Goal: Task Accomplishment & Management: Use online tool/utility

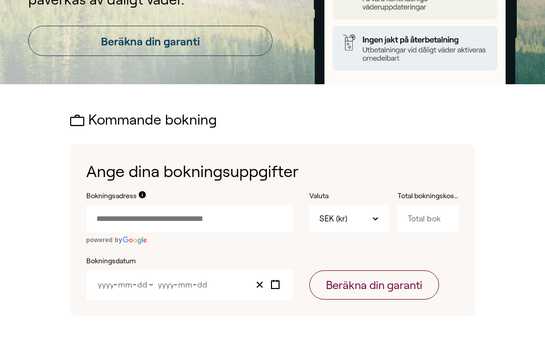
scroll to position [288, 0]
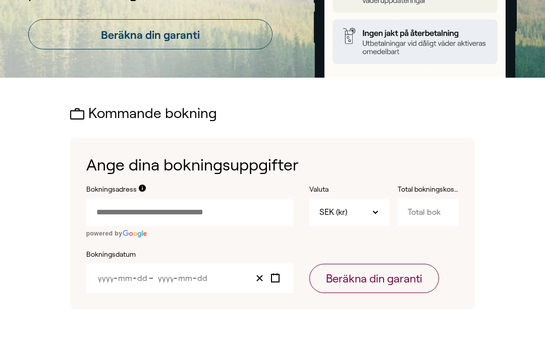
click at [205, 212] on input "Bokningsadress" at bounding box center [189, 212] width 207 height 27
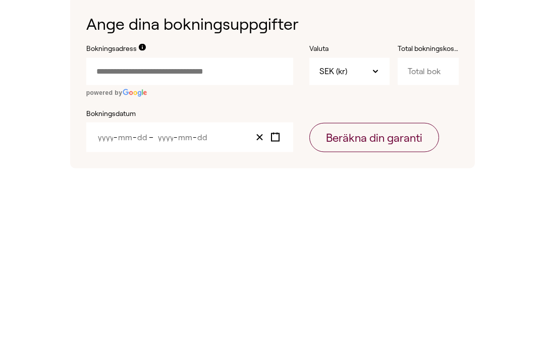
click at [139, 185] on span at bounding box center [142, 192] width 7 height 14
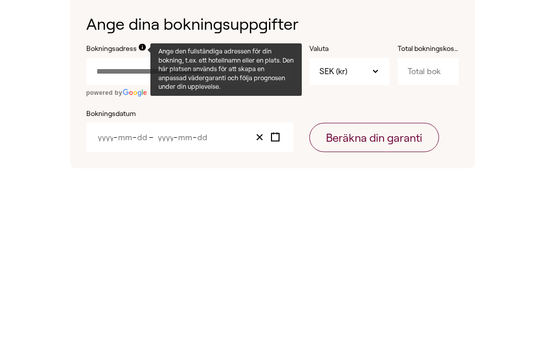
scroll to position [429, 0]
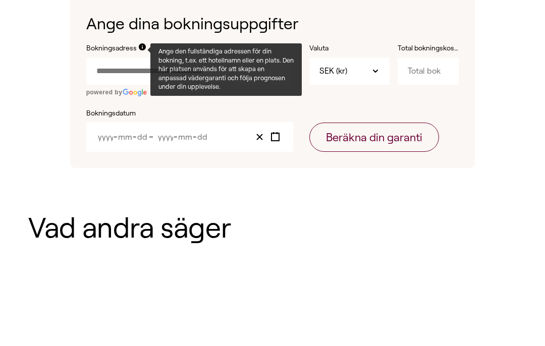
click at [124, 70] on input "Bokningsadress" at bounding box center [189, 70] width 207 height 27
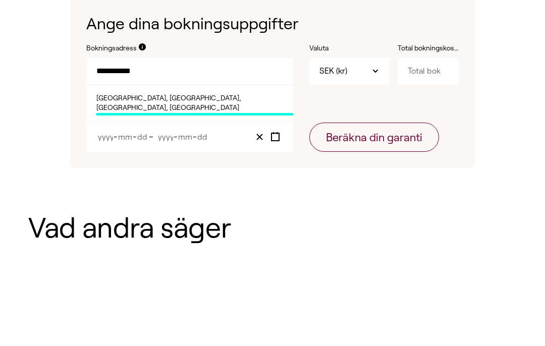
click at [274, 99] on span "[GEOGRAPHIC_DATA], [GEOGRAPHIC_DATA], [GEOGRAPHIC_DATA], [GEOGRAPHIC_DATA]" at bounding box center [194, 105] width 197 height 22
type input "**********"
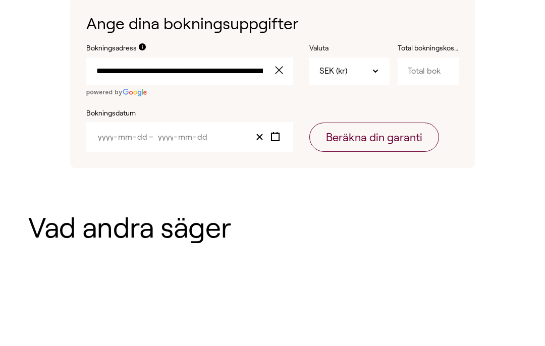
click at [428, 65] on input "Total bokningskostnad" at bounding box center [428, 71] width 62 height 27
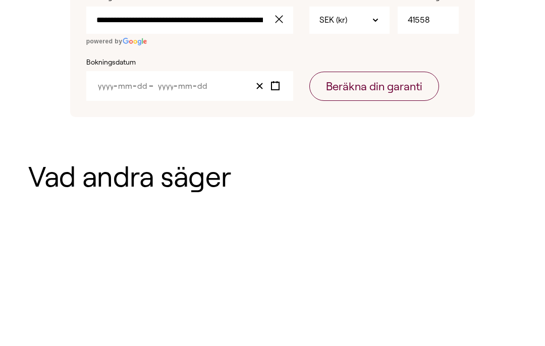
type input "41558"
click at [187, 123] on div "- - – - -" at bounding box center [189, 138] width 207 height 30
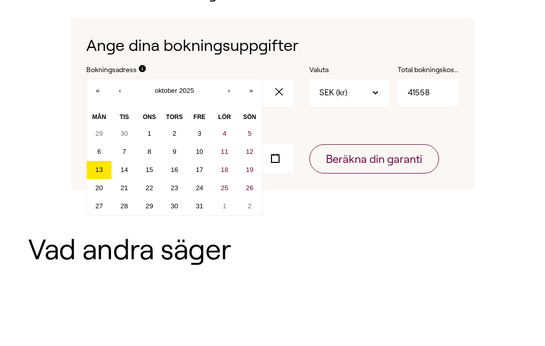
scroll to position [407, 0]
click at [121, 90] on button "‹" at bounding box center [120, 91] width 22 height 22
click at [150, 187] on abbr "24" at bounding box center [150, 189] width 8 height 8
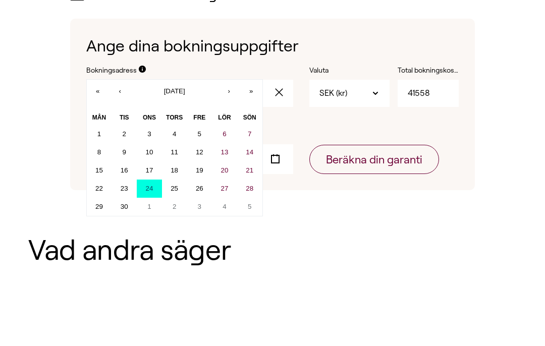
click at [408, 161] on button "Beräkna din garanti" at bounding box center [374, 159] width 130 height 29
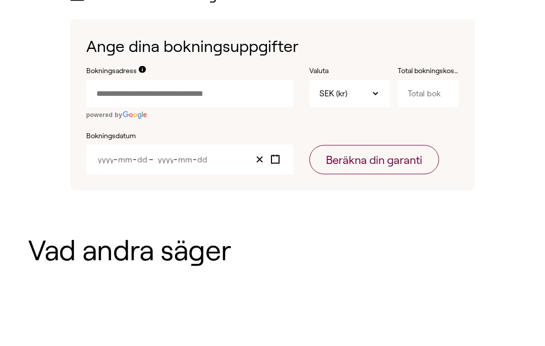
scroll to position [407, 0]
type input "SEK"
click at [203, 162] on input "Day" at bounding box center [202, 159] width 11 height 9
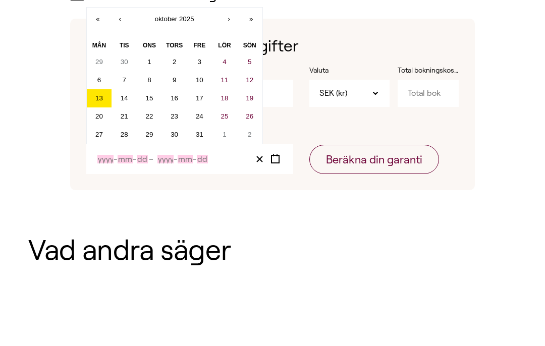
scroll to position [407, 0]
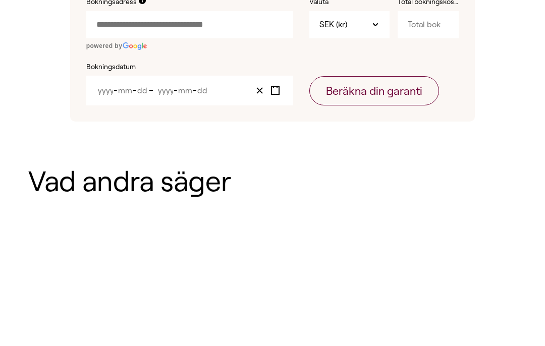
click at [106, 145] on div "- - – - - « ‹ oktober 2025 › » mån tis ons tors fre lör sön 29 30 1 2 3 4 5 6 7…" at bounding box center [189, 160] width 207 height 30
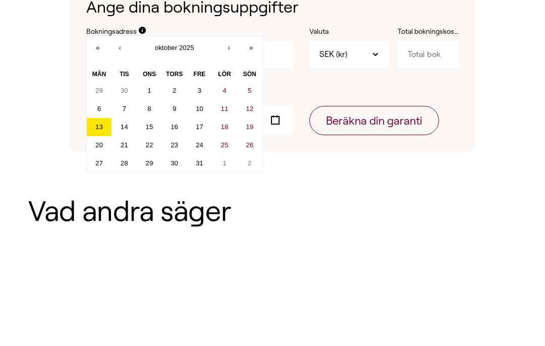
click at [120, 76] on button "‹" at bounding box center [120, 87] width 22 height 22
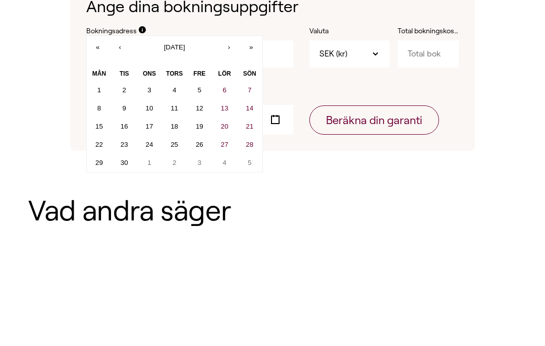
click at [155, 139] on button "24" at bounding box center [149, 145] width 25 height 18
click at [304, 197] on h1 "Vad andra säger" at bounding box center [272, 210] width 488 height 31
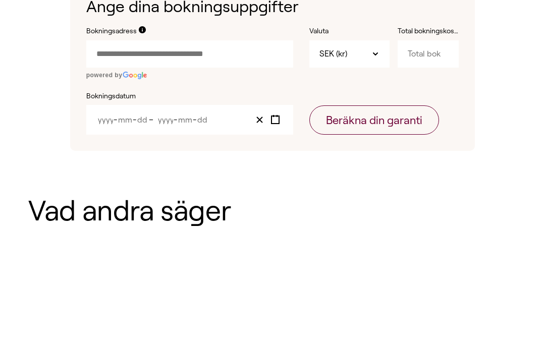
click at [106, 116] on div "- - – - - « ‹ [DATE] › » mån tis ons tors fre lör sön 1 2 3 4 5 6 7 8 9 10 11 1…" at bounding box center [189, 120] width 207 height 30
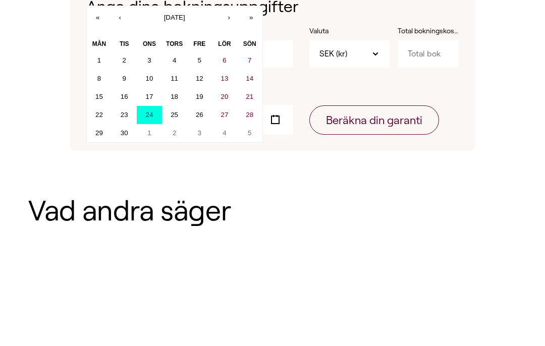
scroll to position [446, 0]
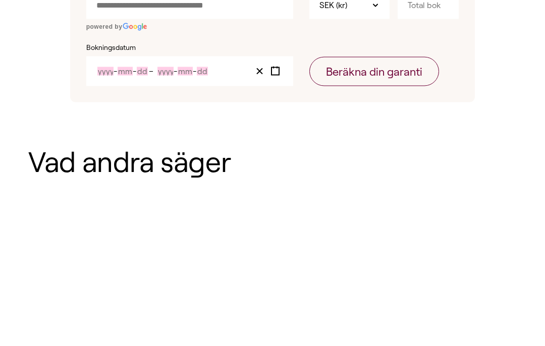
click at [300, 114] on div "Kommande bokning Ange dina bokningsuppgifter Bokningsadress powered by Valuta S…" at bounding box center [272, 50] width 545 height 260
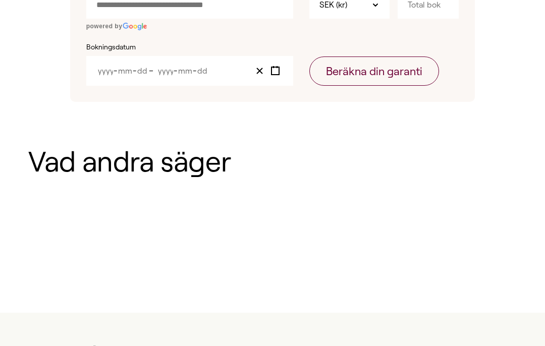
click at [118, 73] on div "- - – - - « ‹ [DATE] › » mån tis ons tors fre lör sön 1 2 3 4 5 6 7 8 9 10 11 1…" at bounding box center [189, 71] width 207 height 30
click at [342, 114] on div "Kommande bokning Ange dina bokningsuppgifter Bokningsadress powered by Valuta S…" at bounding box center [272, 1] width 545 height 260
click at [100, 74] on div "- - – - - « ‹ [DATE] › » mån tis ons tors fre lör sön 1 2 3 4 5 6 7 8 9 10 11 1…" at bounding box center [189, 71] width 207 height 30
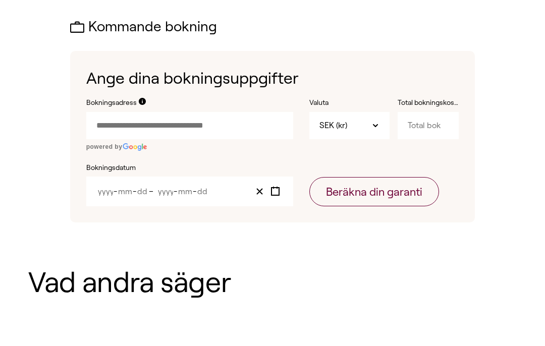
scroll to position [351, 0]
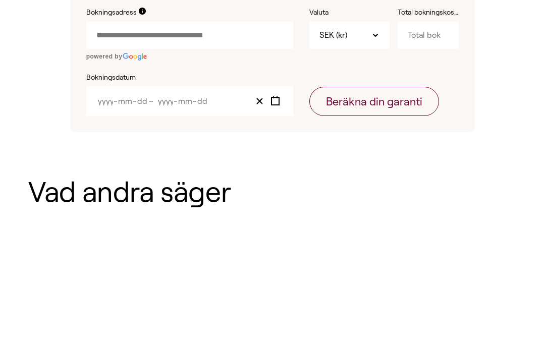
click at [204, 136] on input "Bokningsadress" at bounding box center [189, 149] width 207 height 27
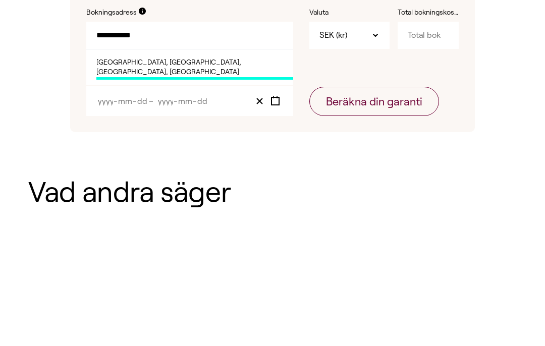
click at [276, 172] on span "[GEOGRAPHIC_DATA], [GEOGRAPHIC_DATA], [GEOGRAPHIC_DATA], [GEOGRAPHIC_DATA]" at bounding box center [194, 183] width 197 height 22
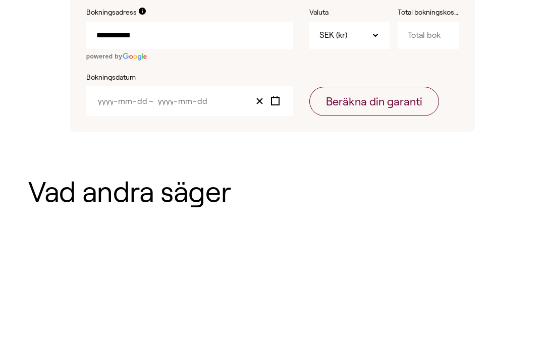
type input "**********"
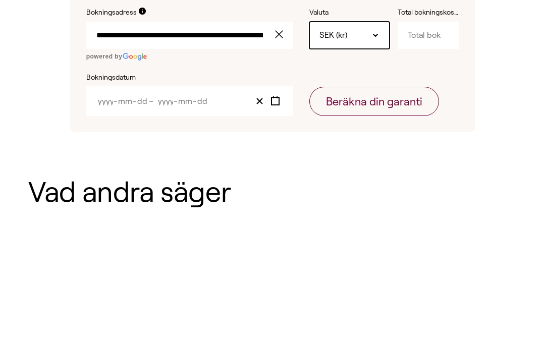
click at [378, 146] on icon at bounding box center [375, 150] width 8 height 8
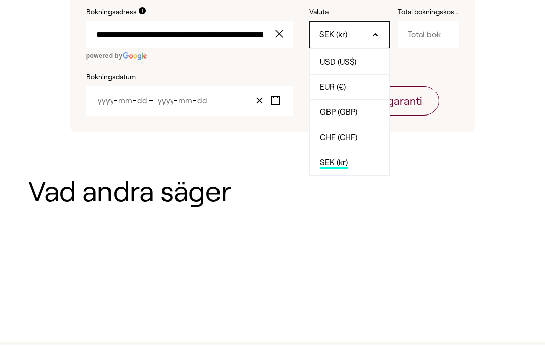
scroll to position [466, 0]
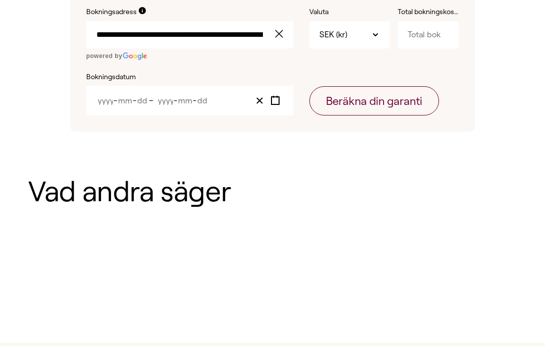
click at [497, 135] on div "**********" at bounding box center [272, 30] width 545 height 260
click at [274, 101] on icon "Toggle calendar" at bounding box center [275, 101] width 10 height 10
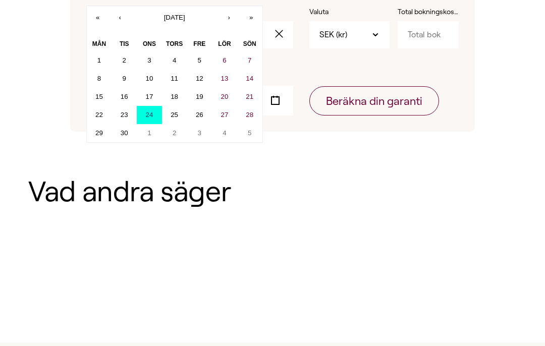
click at [152, 112] on abbr "24" at bounding box center [150, 115] width 8 height 8
type input "2025"
type input "9"
type input "24"
type input "2025"
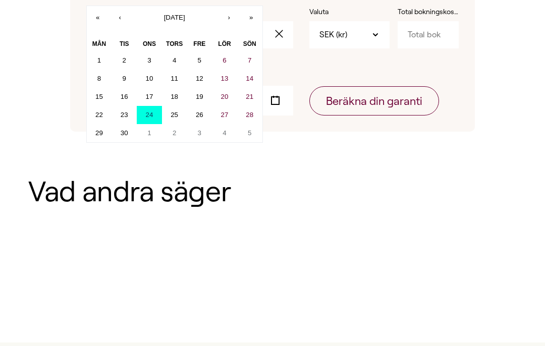
type input "9"
type input "24"
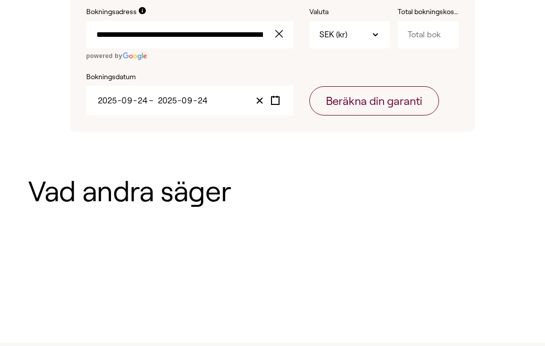
click at [401, 96] on button "Beräkna din garanti" at bounding box center [374, 100] width 130 height 29
click at [446, 31] on input "Total bokningskostnad" at bounding box center [428, 34] width 62 height 27
type input "41558"
click at [403, 100] on button "Beräkna din garanti" at bounding box center [374, 101] width 130 height 29
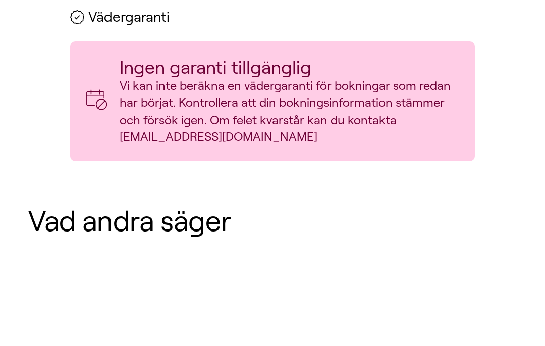
scroll to position [609, 0]
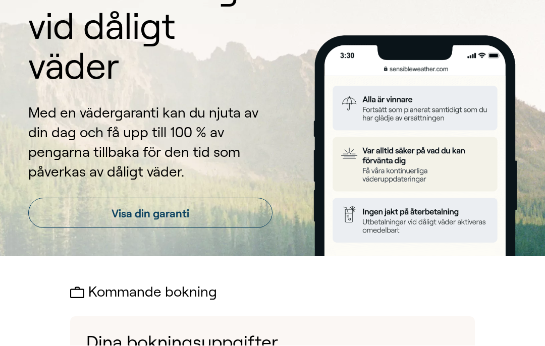
scroll to position [130, 0]
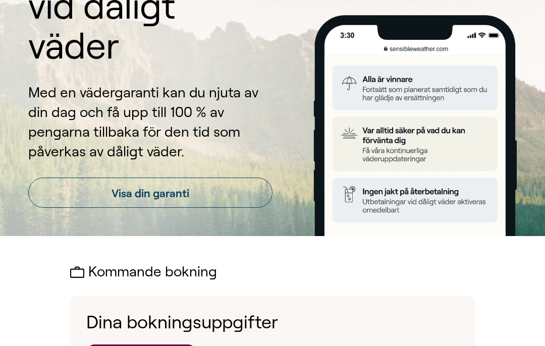
click at [243, 188] on link "Visa din garanti" at bounding box center [150, 192] width 244 height 30
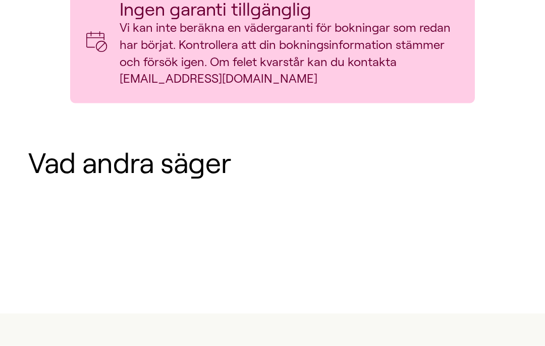
scroll to position [660, 0]
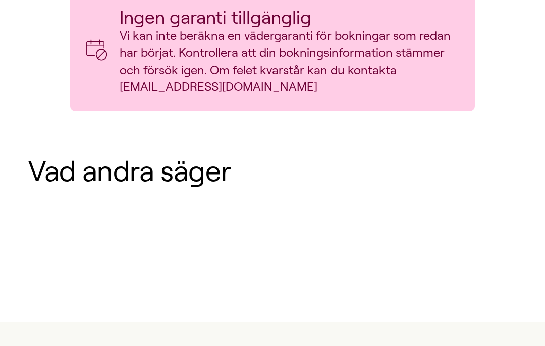
scroll to position [130, 0]
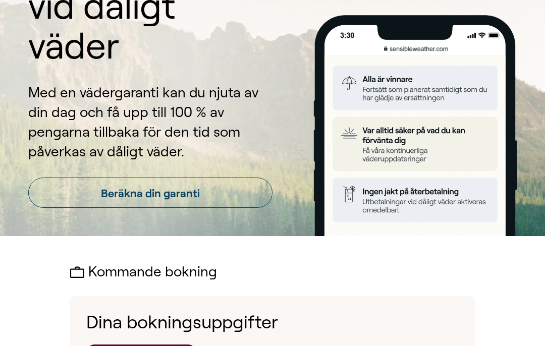
scroll to position [466, 0]
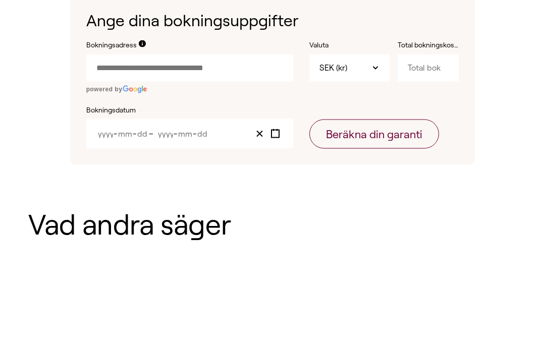
click at [245, 65] on input "Bokningsadress" at bounding box center [189, 67] width 207 height 27
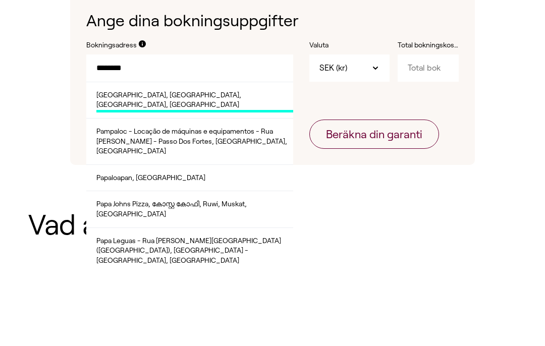
click at [206, 87] on li "[GEOGRAPHIC_DATA], [GEOGRAPHIC_DATA], [GEOGRAPHIC_DATA], [GEOGRAPHIC_DATA]" at bounding box center [189, 100] width 207 height 36
type input "**********"
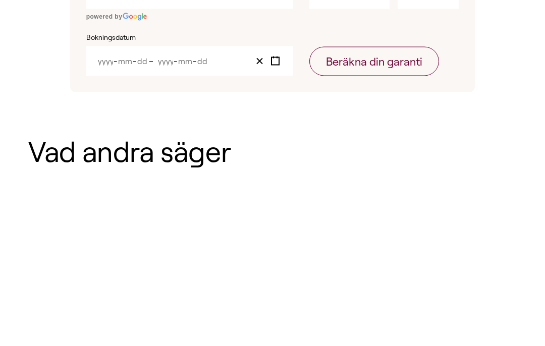
click at [177, 119] on div "- - – - -" at bounding box center [189, 134] width 207 height 30
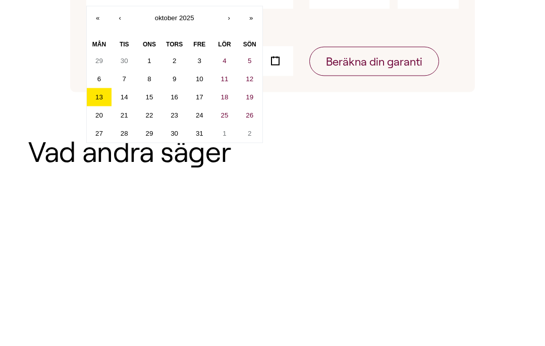
click at [127, 161] on button "14" at bounding box center [123, 170] width 25 height 18
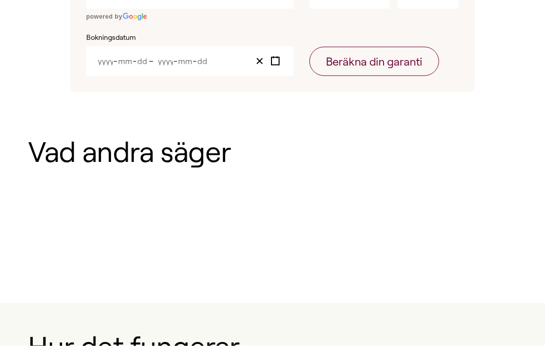
click at [345, 62] on button "Beräkna din garanti" at bounding box center [374, 61] width 130 height 29
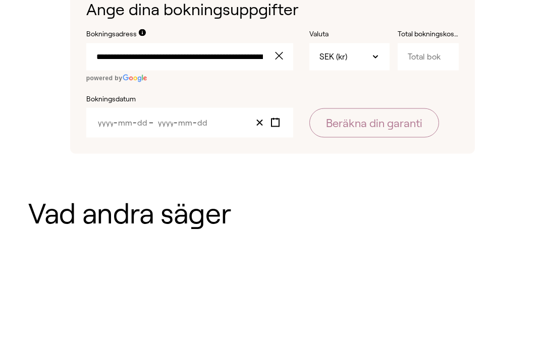
click at [277, 132] on line "Toggle calendar" at bounding box center [277, 133] width 0 height 2
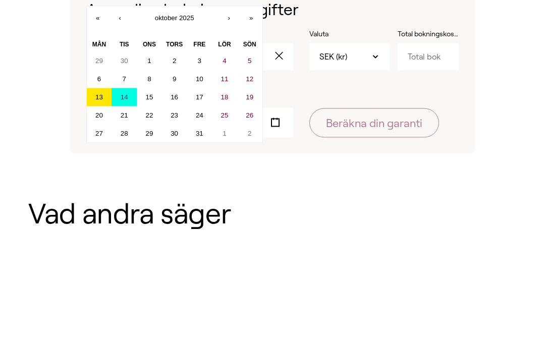
scroll to position [444, 0]
click at [100, 94] on abbr "13" at bounding box center [99, 97] width 8 height 8
type input "2025"
type input "10"
type input "13"
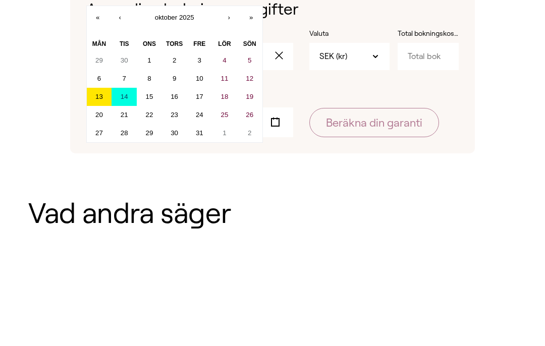
type input "2025"
type input "10"
type input "14"
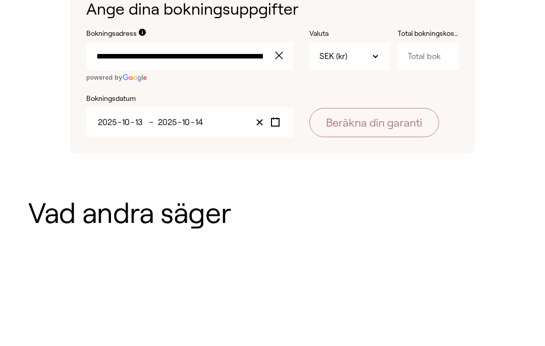
click at [272, 119] on icon "Toggle calendar" at bounding box center [275, 122] width 10 height 10
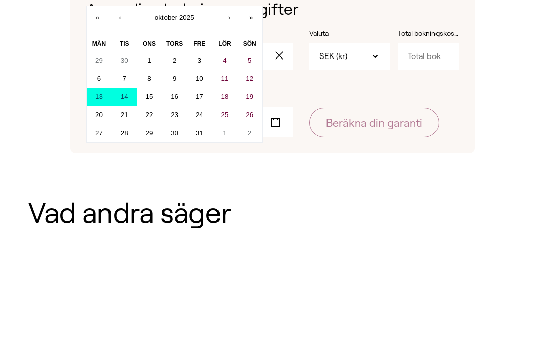
click at [119, 19] on button "‹" at bounding box center [120, 17] width 22 height 22
click at [153, 111] on button "24" at bounding box center [149, 115] width 25 height 18
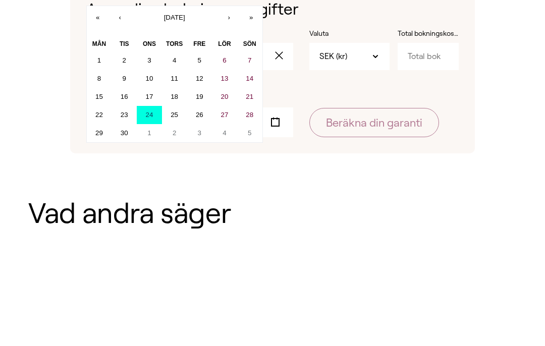
click at [225, 17] on button "›" at bounding box center [229, 17] width 22 height 22
